Goal: Navigation & Orientation: Find specific page/section

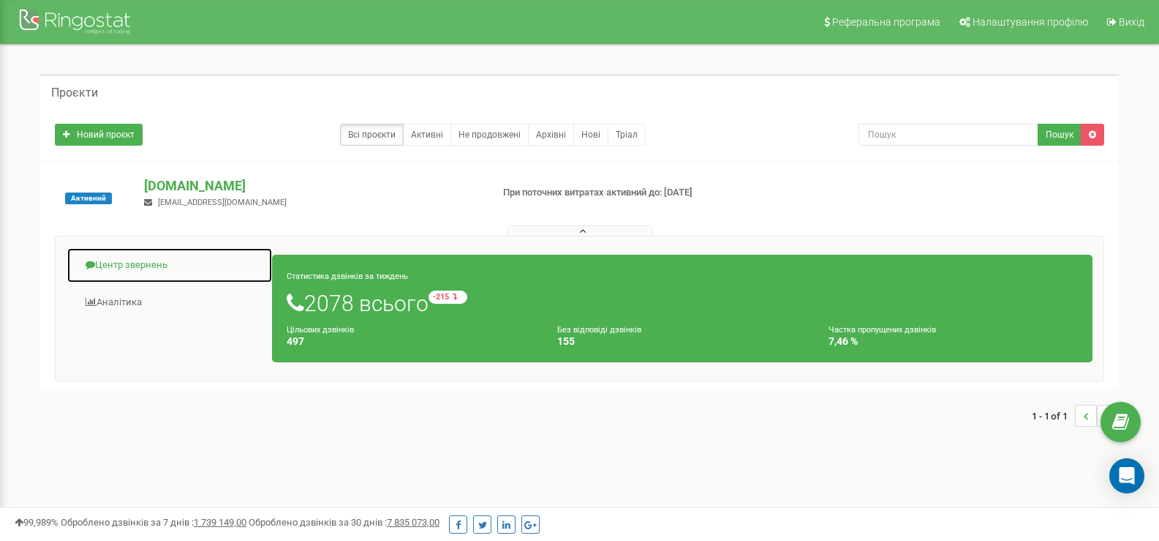
click at [143, 260] on link "Центр звернень" at bounding box center [170, 265] width 206 height 36
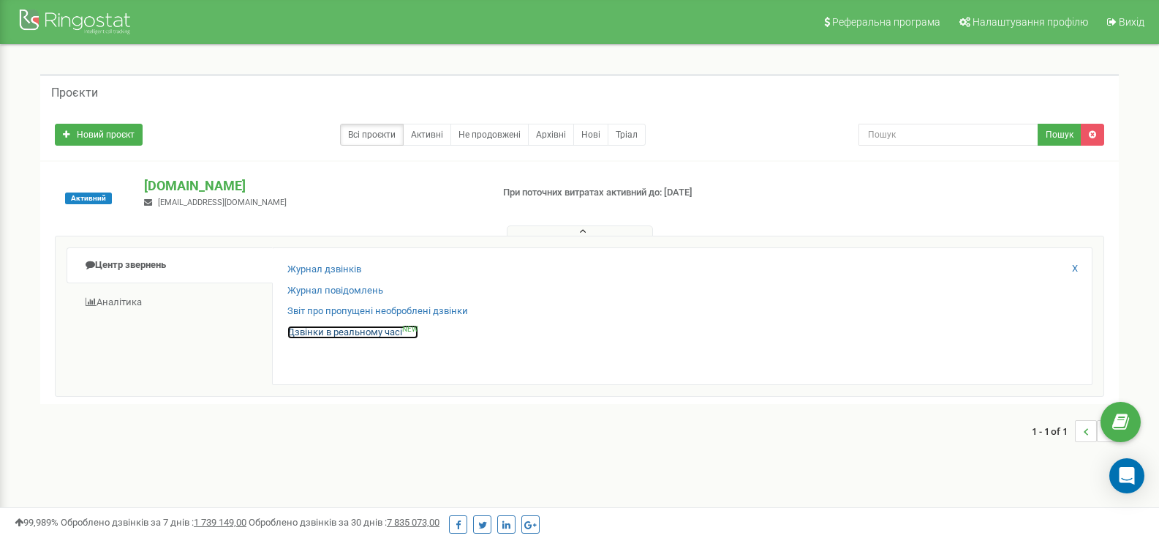
click at [339, 331] on link "Дзвінки в реальному часі NEW" at bounding box center [352, 333] width 131 height 14
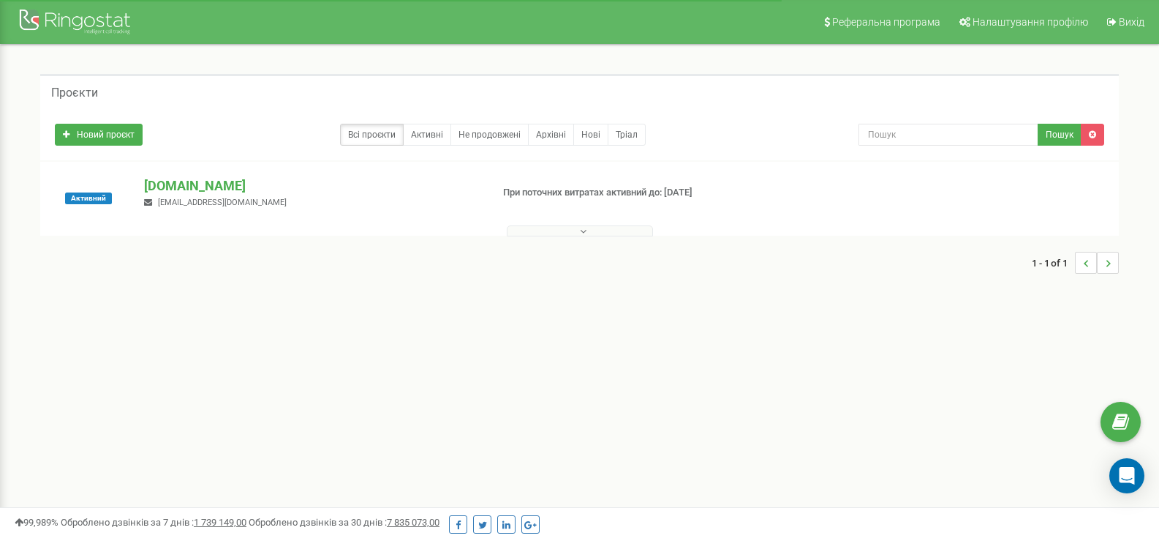
click at [535, 236] on div "Проєкти Новий проєкт Всі проєкти Активні Не продовжені Архівні [GEOGRAPHIC_DATA…" at bounding box center [579, 181] width 1101 height 214
click at [538, 230] on button at bounding box center [580, 230] width 146 height 11
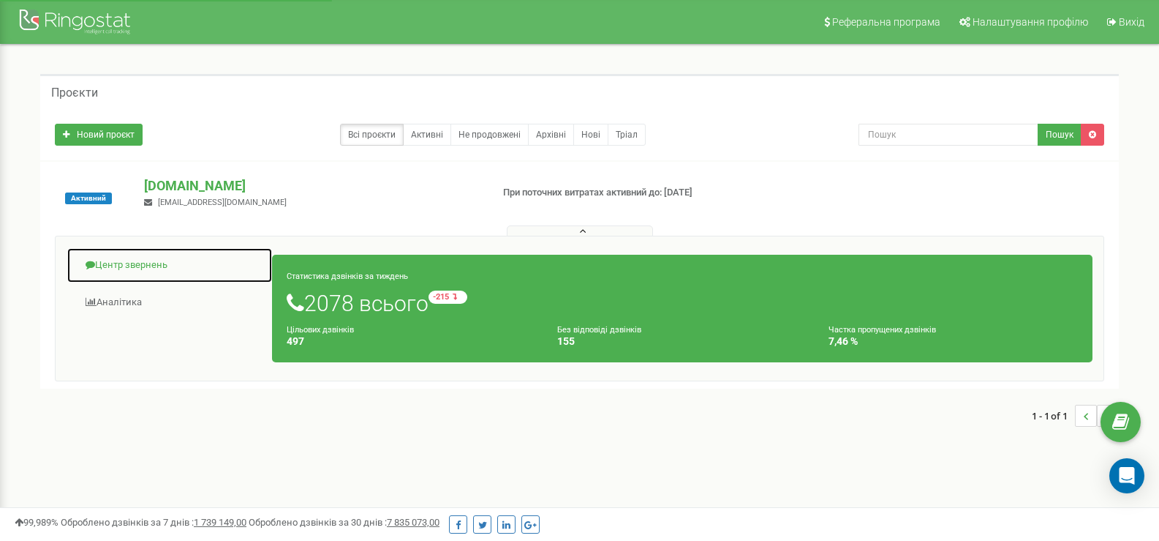
click at [132, 265] on link "Центр звернень" at bounding box center [170, 265] width 206 height 36
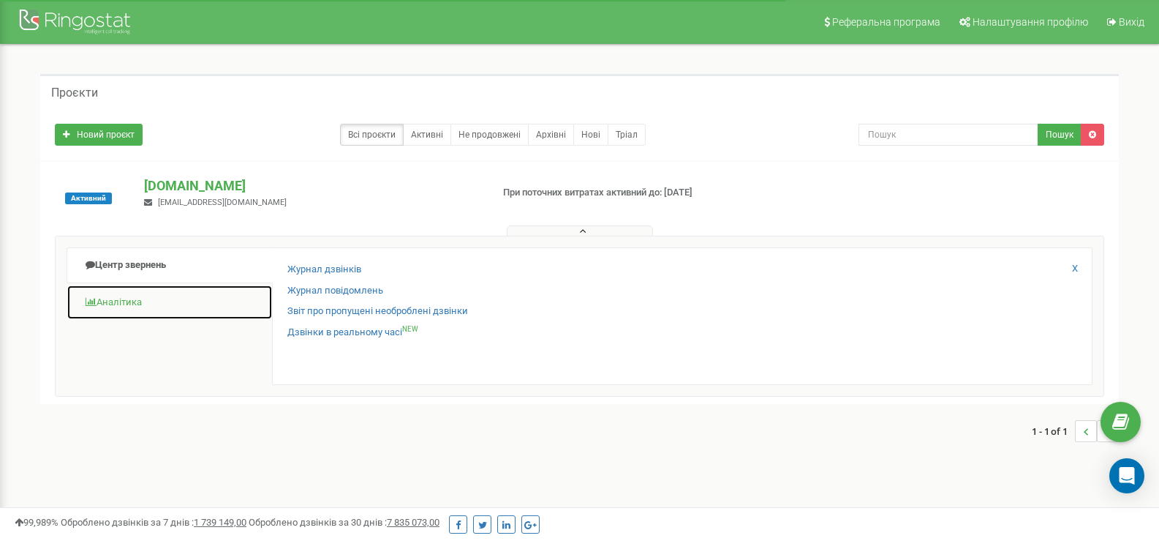
click at [125, 298] on link "Аналiтика" at bounding box center [170, 303] width 206 height 36
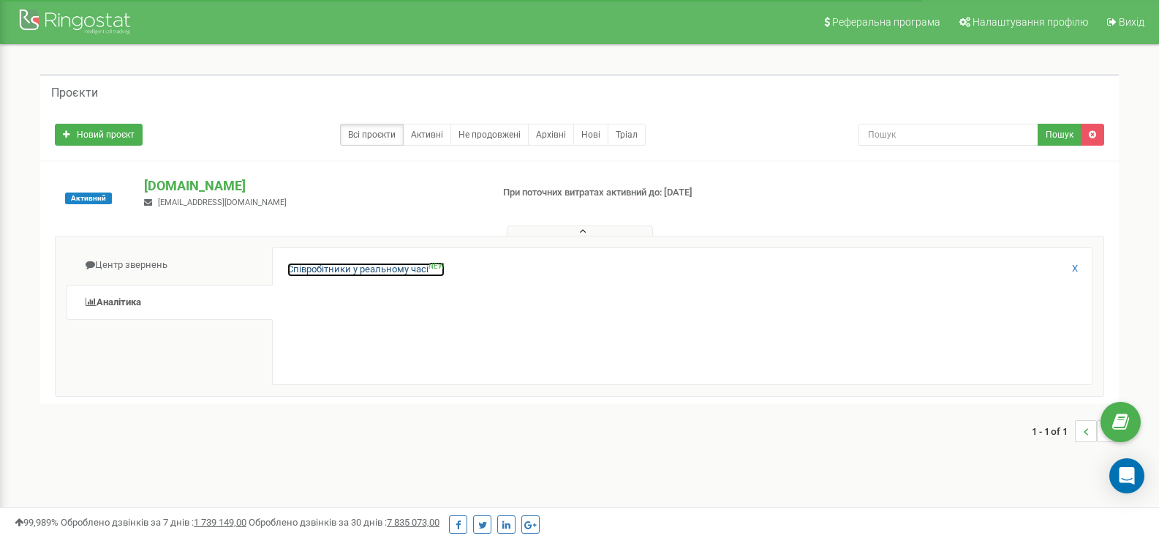
click at [316, 264] on link "Співробітники у реальному часі NEW" at bounding box center [365, 270] width 157 height 14
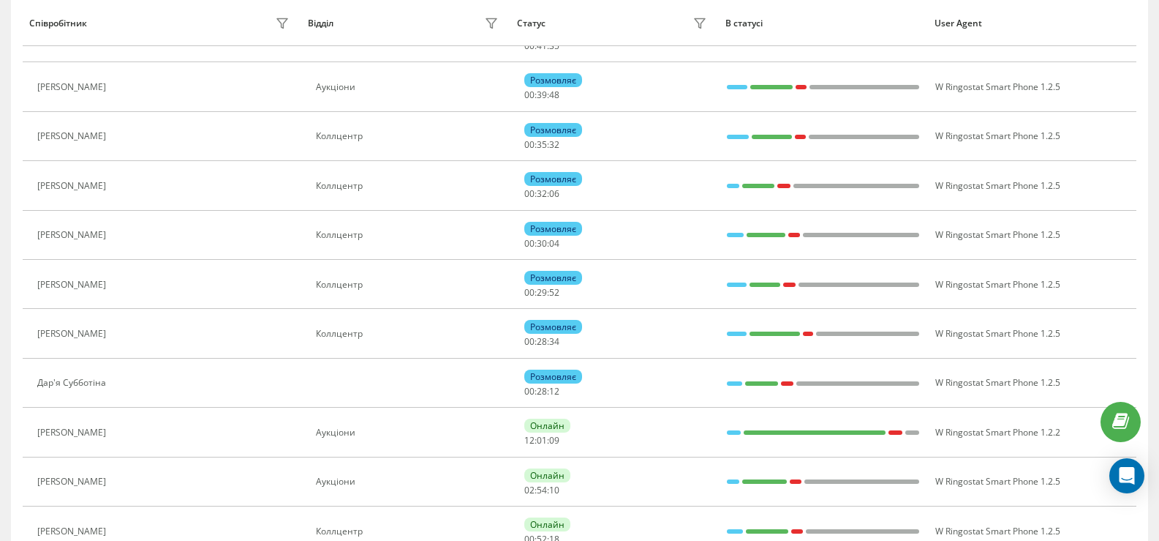
scroll to position [293, 0]
